Goal: Transaction & Acquisition: Obtain resource

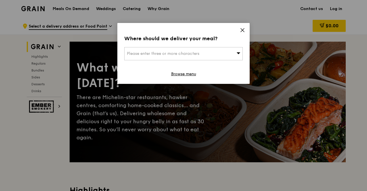
click at [220, 48] on div "Please enter three or more characters" at bounding box center [183, 53] width 119 height 13
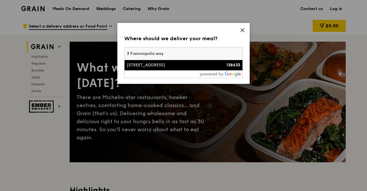
type input "3 Fusionopolis way"
click at [217, 66] on div "138633" at bounding box center [226, 65] width 28 height 6
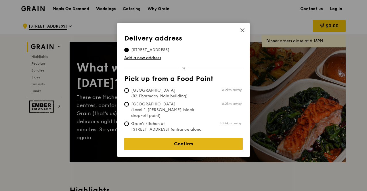
click at [192, 140] on link "Confirm" at bounding box center [183, 144] width 119 height 12
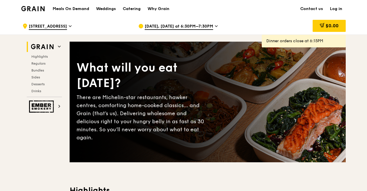
click at [205, 24] on span "Oct 15, Today at 6:30PM–7:30PM" at bounding box center [179, 27] width 68 height 6
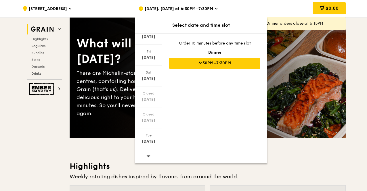
scroll to position [58, 0]
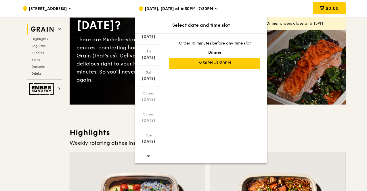
click at [149, 154] on icon at bounding box center [148, 156] width 4 height 4
click at [149, 61] on div "Oct 22" at bounding box center [149, 62] width 26 height 6
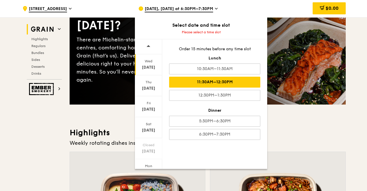
click at [231, 78] on div "11:30AM–12:30PM" at bounding box center [214, 82] width 91 height 11
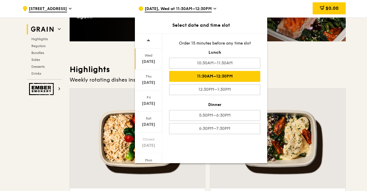
scroll to position [144, 0]
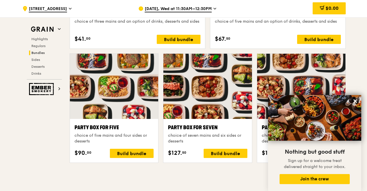
scroll to position [1122, 0]
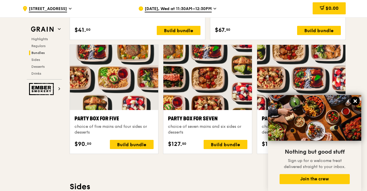
click at [354, 103] on icon at bounding box center [355, 101] width 5 height 5
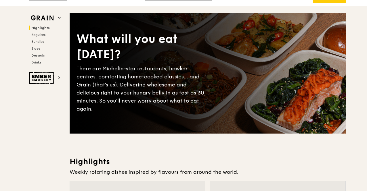
scroll to position [0, 0]
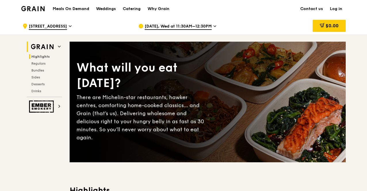
click at [58, 46] on icon at bounding box center [59, 46] width 3 height 3
click at [127, 9] on div "Catering" at bounding box center [132, 8] width 18 height 17
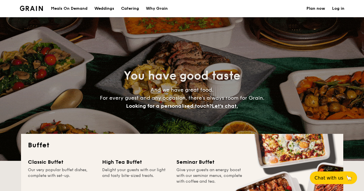
select select
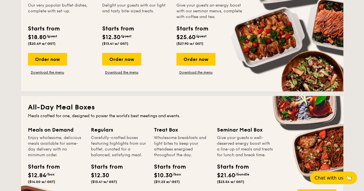
scroll to position [86, 0]
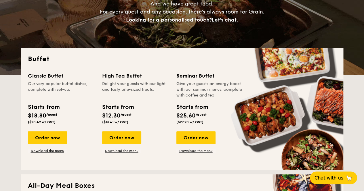
click at [197, 121] on span "($27.90 w/ GST)" at bounding box center [189, 122] width 27 height 4
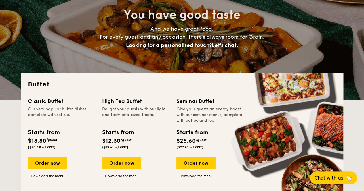
scroll to position [115, 0]
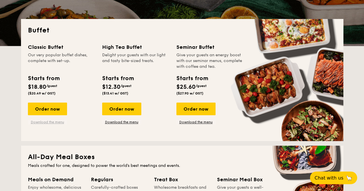
click at [58, 122] on link "Download the menu" at bounding box center [47, 122] width 39 height 5
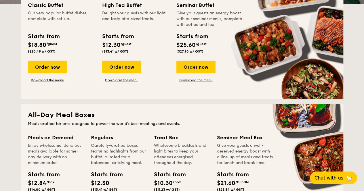
scroll to position [86, 0]
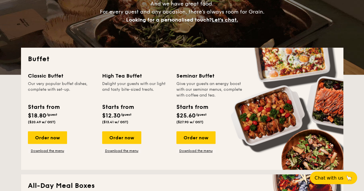
click at [203, 154] on div "Classic Buffet Our very popular buffet dishes, complete with set-up. Starts fro…" at bounding box center [182, 117] width 308 height 91
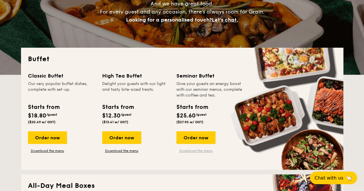
click at [198, 150] on link "Download the menu" at bounding box center [195, 151] width 39 height 5
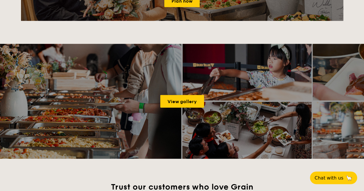
scroll to position [0, 0]
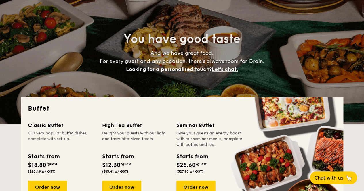
drag, startPoint x: 0, startPoint y: 128, endPoint x: 10, endPoint y: 10, distance: 118.3
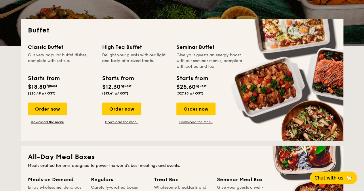
scroll to position [86, 0]
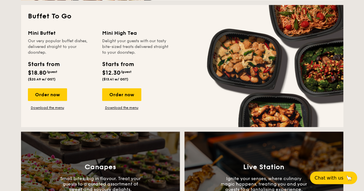
scroll to position [374, 0]
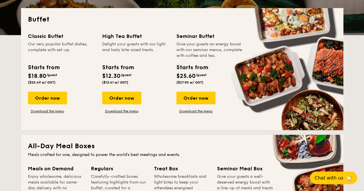
drag, startPoint x: 16, startPoint y: 101, endPoint x: 13, endPoint y: 27, distance: 74.3
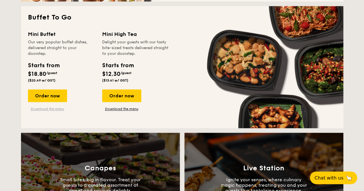
scroll to position [390, 0]
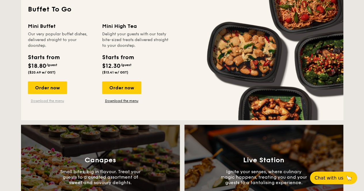
click at [45, 100] on link "Download the menu" at bounding box center [47, 101] width 39 height 5
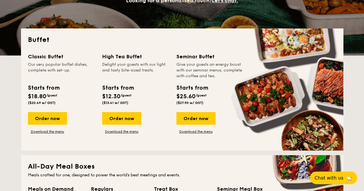
scroll to position [73, 0]
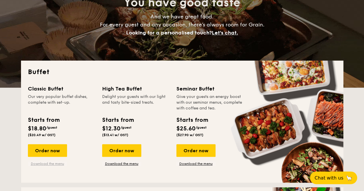
click at [54, 165] on link "Download the menu" at bounding box center [47, 164] width 39 height 5
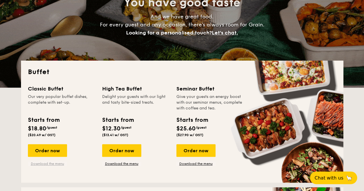
click at [47, 165] on link "Download the menu" at bounding box center [47, 164] width 39 height 5
